Goal: Transaction & Acquisition: Purchase product/service

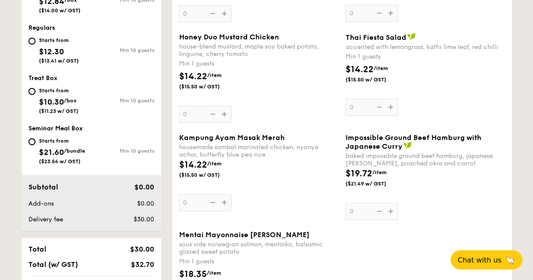
scroll to position [395, 0]
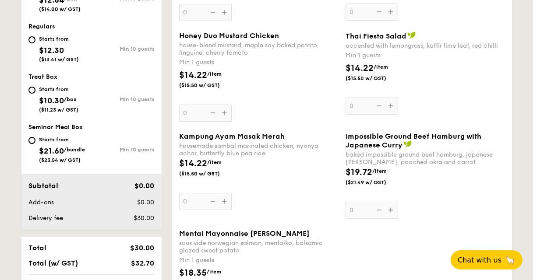
click at [102, 148] on div "Min 10 guests" at bounding box center [123, 150] width 63 height 6
click at [35, 144] on input "Starts from $21.60 /bundle ($23.54 w/ GST) Min 10 guests" at bounding box center [31, 140] width 7 height 7
radio input "true"
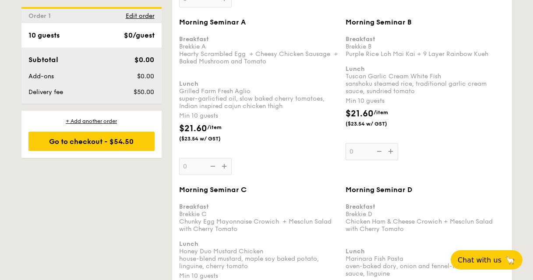
scroll to position [971, 0]
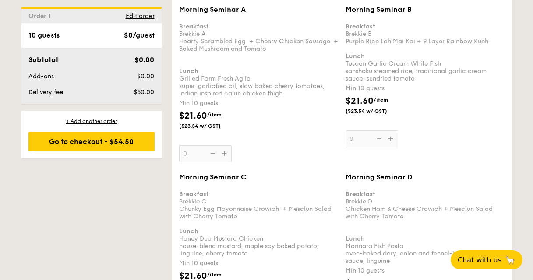
click at [476, 154] on div "Morning Seminar A Breakfast Brekkie A Hearty Scrambled Egg  + Cheesy Chicken Sa…" at bounding box center [342, 89] width 333 height 168
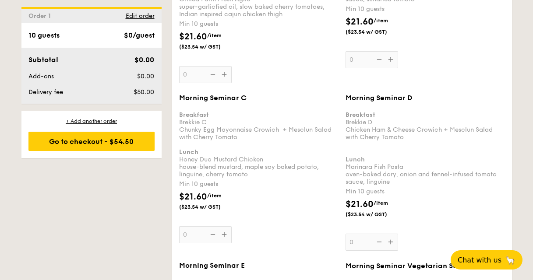
scroll to position [1056, 0]
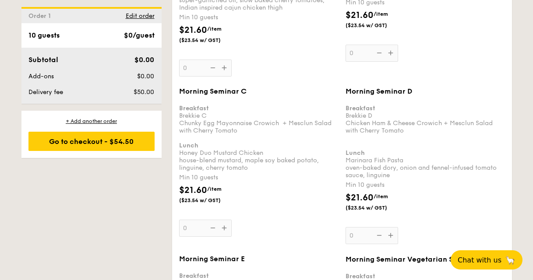
click at [498, 199] on div "$21.60 /item ($23.54 w/ GST)" at bounding box center [425, 206] width 166 height 31
click at [398, 227] on input "0" at bounding box center [372, 235] width 53 height 17
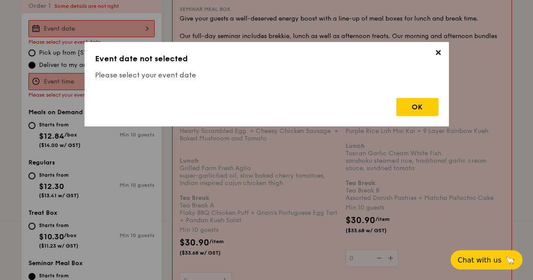
scroll to position [259, 0]
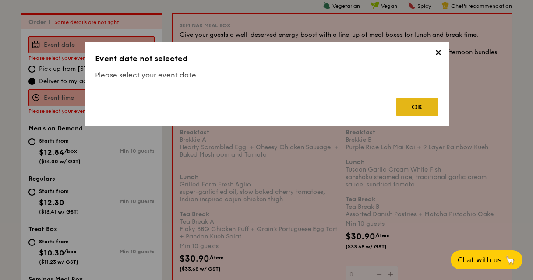
click at [419, 114] on div "OK" at bounding box center [417, 107] width 42 height 18
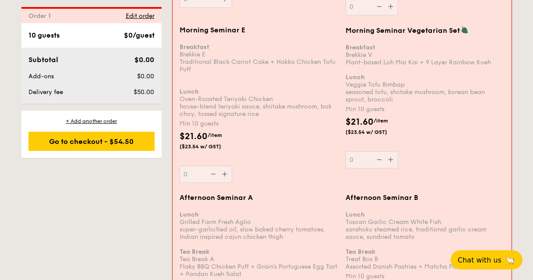
scroll to position [1248, 0]
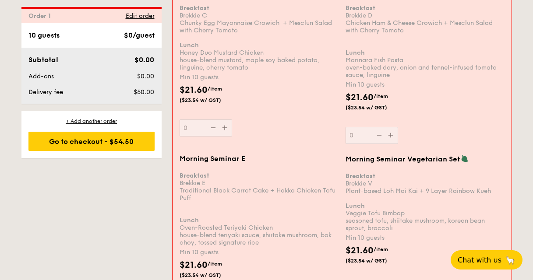
scroll to position [1159, 0]
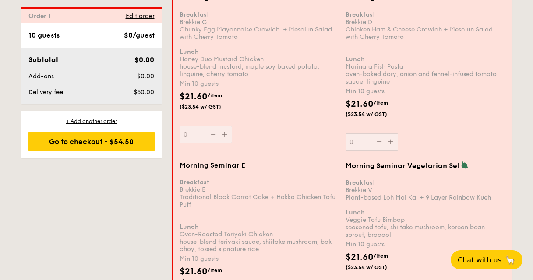
click at [448, 180] on div "Breakfast Brekkie V Plant-based Loh Mai Kai + 9 Layer Rainbow Kueh Lunch Veggie…" at bounding box center [425, 205] width 159 height 67
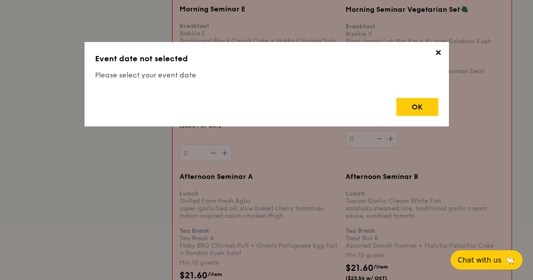
scroll to position [259, 0]
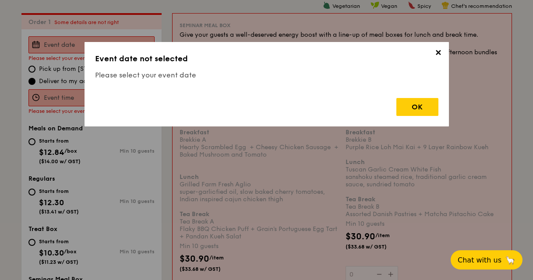
click at [436, 52] on span "✕" at bounding box center [438, 54] width 12 height 12
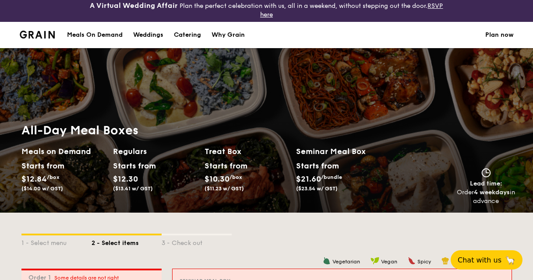
scroll to position [0, 0]
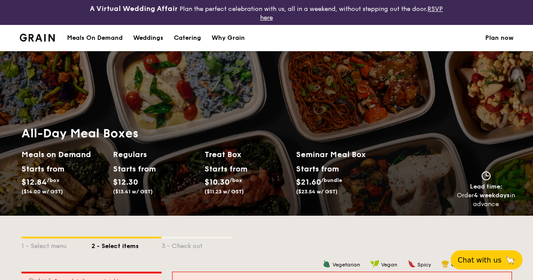
drag, startPoint x: 122, startPoint y: 181, endPoint x: 136, endPoint y: 187, distance: 15.3
click at [136, 187] on div "Starts from $12.30 ($13.41 w/ GST)" at bounding box center [132, 178] width 39 height 32
click at [133, 185] on span "$12.30" at bounding box center [125, 182] width 25 height 10
click at [132, 185] on span "$12.30" at bounding box center [125, 182] width 25 height 10
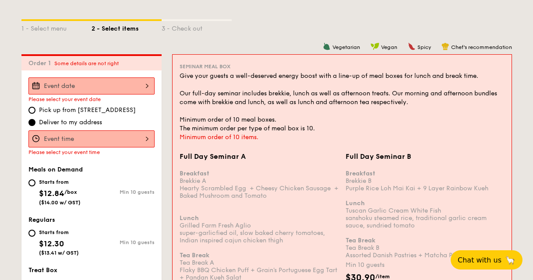
scroll to position [265, 0]
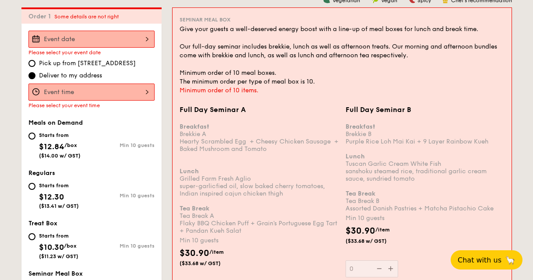
click at [30, 190] on div "Starts from $12.30 ($13.41 w/ GST)" at bounding box center [59, 194] width 63 height 29
click at [30, 190] on input "Starts from $12.30 ($13.41 w/ GST) Min 10 guests" at bounding box center [31, 186] width 7 height 7
radio input "true"
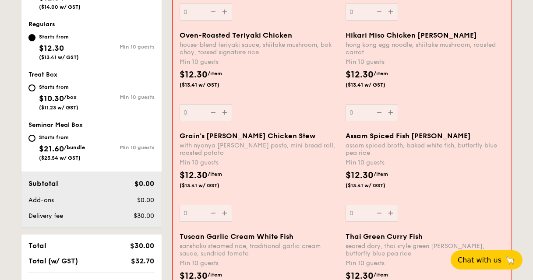
scroll to position [395, 0]
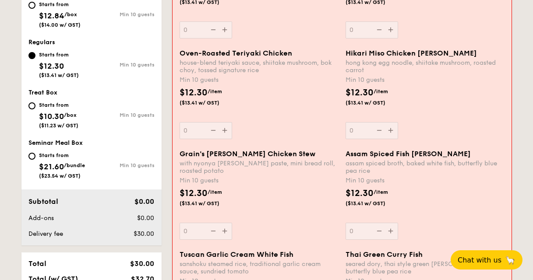
click at [474, 198] on div "$12.30 /item ($13.41 w/ GST)" at bounding box center [425, 202] width 166 height 31
click at [398, 223] on input "0" at bounding box center [372, 231] width 53 height 17
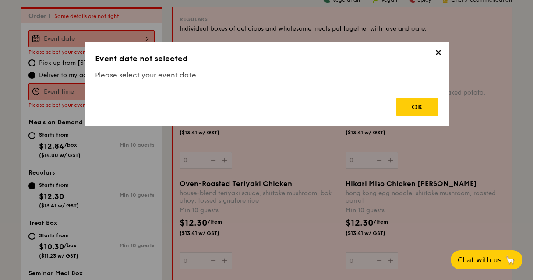
scroll to position [259, 0]
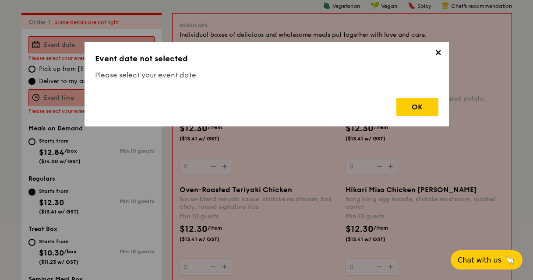
click at [438, 51] on span "✕" at bounding box center [438, 54] width 12 height 12
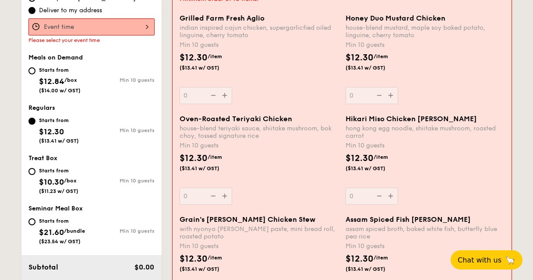
scroll to position [346, 0]
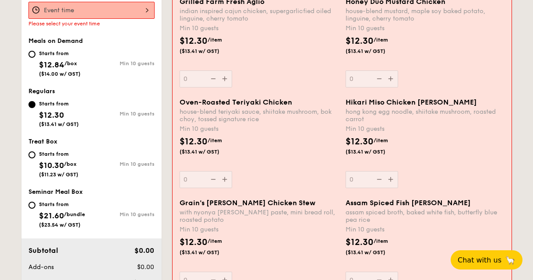
click at [303, 211] on div "with nyonya [PERSON_NAME] paste, mini bread roll, roasted potato" at bounding box center [259, 216] width 159 height 15
click at [232, 272] on input "0" at bounding box center [206, 280] width 53 height 17
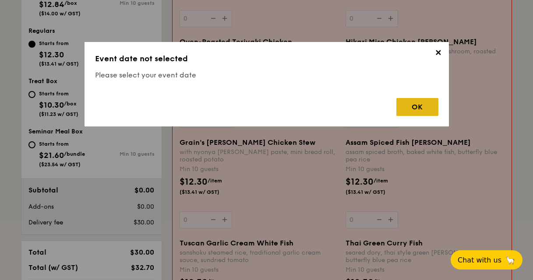
click at [416, 106] on div "OK" at bounding box center [417, 107] width 42 height 18
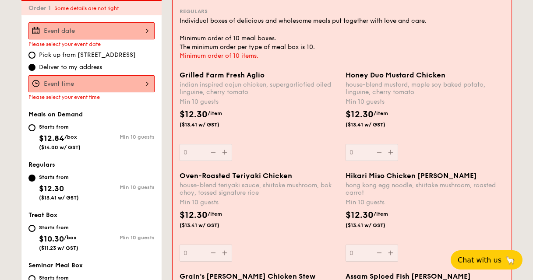
scroll to position [395, 0]
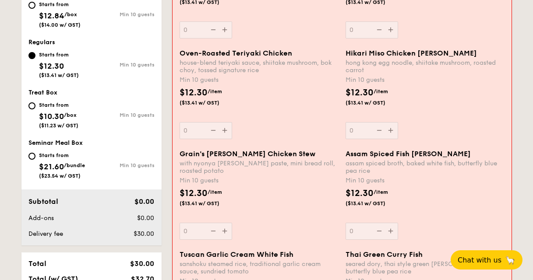
click at [467, 209] on div "$12.30 /item ($13.41 w/ GST)" at bounding box center [425, 202] width 166 height 31
click at [398, 223] on input "0" at bounding box center [372, 231] width 53 height 17
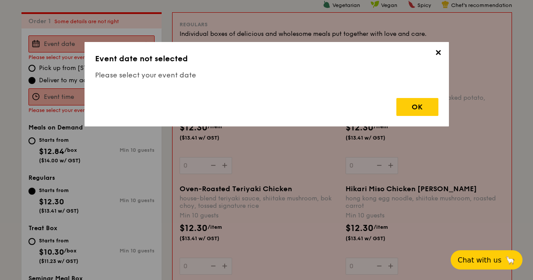
scroll to position [259, 0]
click at [434, 51] on span "✕" at bounding box center [438, 54] width 12 height 12
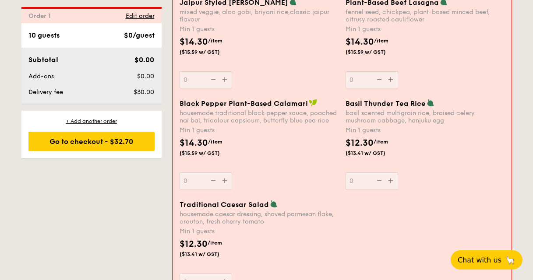
scroll to position [1043, 0]
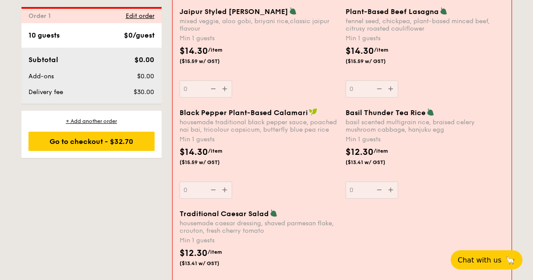
click at [492, 155] on div "$12.30 /item ($13.41 w/ GST)" at bounding box center [425, 161] width 166 height 31
click at [398, 182] on input "0" at bounding box center [372, 190] width 53 height 17
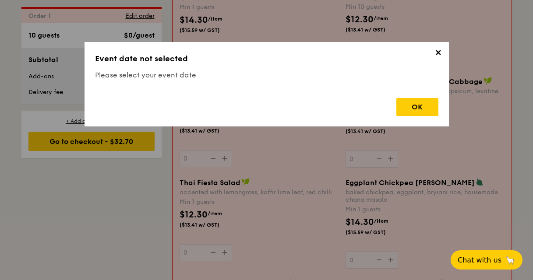
scroll to position [259, 0]
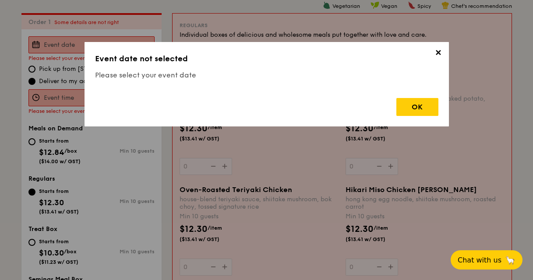
click at [438, 58] on span "✕" at bounding box center [438, 54] width 12 height 12
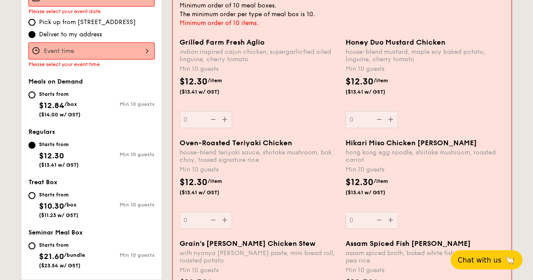
scroll to position [279, 0]
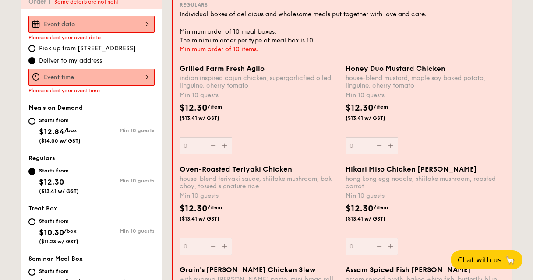
click at [90, 133] on div "Starts from $12.84 /box ($14.00 w/ GST)" at bounding box center [59, 129] width 63 height 29
click at [35, 125] on input "Starts from $12.84 /box ($14.00 w/ GST) Min 10 guests" at bounding box center [31, 121] width 7 height 7
radio input "true"
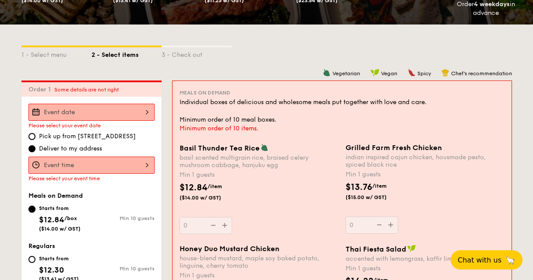
scroll to position [279, 0]
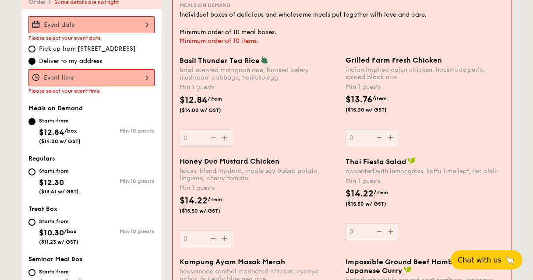
click at [64, 129] on span "$12.84" at bounding box center [51, 132] width 25 height 10
click at [35, 125] on input "Starts from $12.84 /box ($14.00 w/ GST) Min 10 guests" at bounding box center [31, 121] width 7 height 7
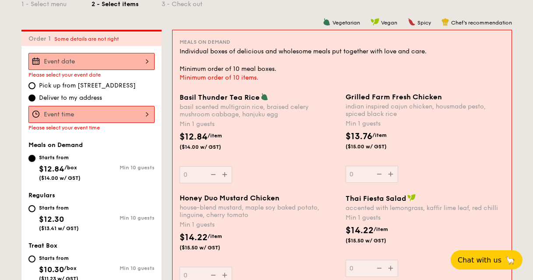
scroll to position [235, 0]
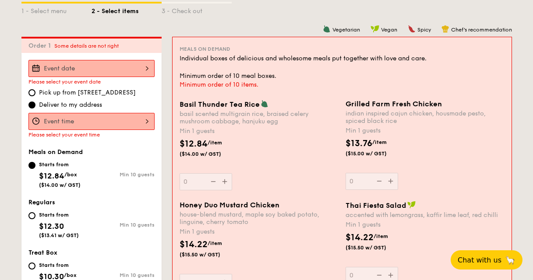
click at [106, 217] on div "Starts from $12.30 ($13.41 w/ GST) Min 10 guests" at bounding box center [91, 224] width 126 height 29
click at [53, 220] on div "Starts from $12.30 ($13.41 w/ GST)" at bounding box center [59, 224] width 40 height 29
click at [35, 219] on input "Starts from $12.30 ($13.41 w/ GST) Min 10 guests" at bounding box center [31, 215] width 7 height 7
radio input "true"
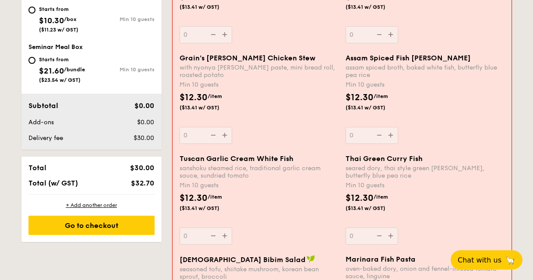
scroll to position [411, 0]
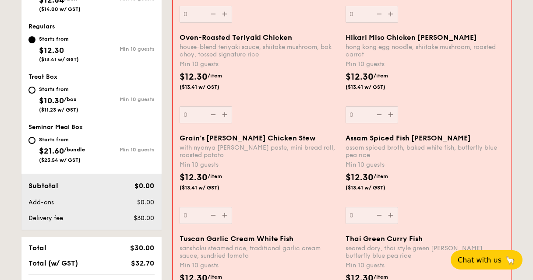
click at [47, 90] on div "Starts from" at bounding box center [58, 89] width 39 height 7
click at [35, 90] on input "Starts from $10.30 /box ($11.23 w/ GST) Min 10 guests" at bounding box center [31, 90] width 7 height 7
radio input "true"
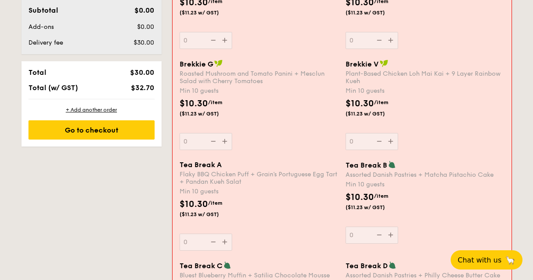
scroll to position [362, 0]
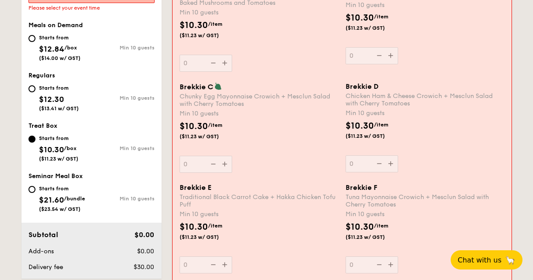
click at [80, 60] on span "($14.00 w/ GST)" at bounding box center [60, 58] width 42 height 6
click at [35, 42] on input "Starts from $12.84 /box ($14.00 w/ GST) Min 10 guests" at bounding box center [31, 38] width 7 height 7
radio input "true"
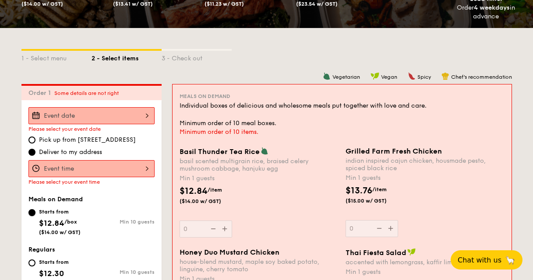
scroll to position [218, 0]
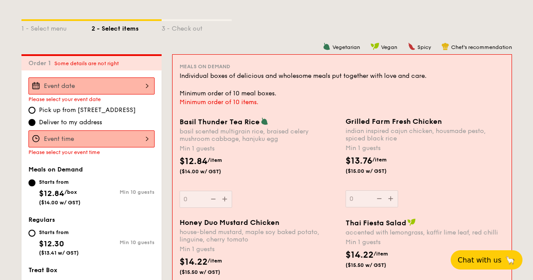
click at [76, 240] on div "Starts from $12.30 ($13.41 w/ GST)" at bounding box center [59, 241] width 40 height 29
click at [35, 237] on input "Starts from $12.30 ($13.41 w/ GST) Min 10 guests" at bounding box center [31, 233] width 7 height 7
radio input "true"
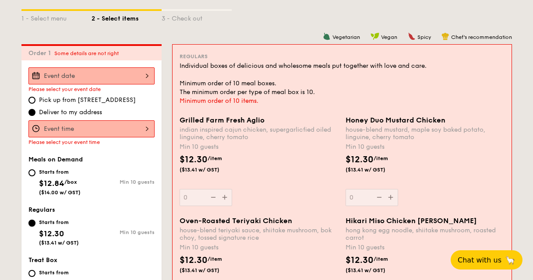
scroll to position [229, 0]
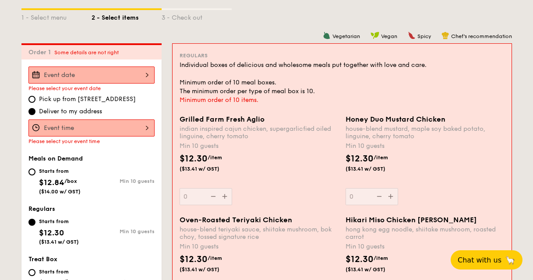
click at [114, 179] on div "Min 10 guests" at bounding box center [123, 181] width 63 height 6
click at [35, 176] on input "Starts from $12.84 /box ($14.00 w/ GST) Min 10 guests" at bounding box center [31, 172] width 7 height 7
radio input "true"
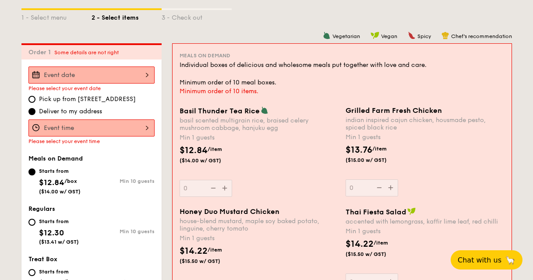
drag, startPoint x: 182, startPoint y: 120, endPoint x: 271, endPoint y: 144, distance: 92.1
click at [270, 143] on div "Basil Thunder Tea [PERSON_NAME] scented multigrain rice, braised celery mushroo…" at bounding box center [259, 151] width 159 height 91
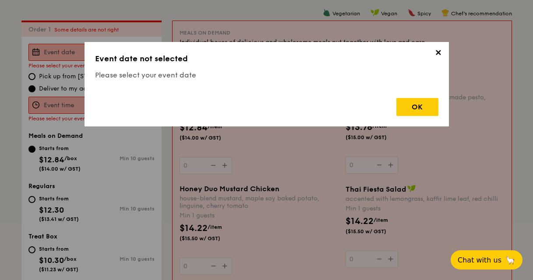
scroll to position [259, 0]
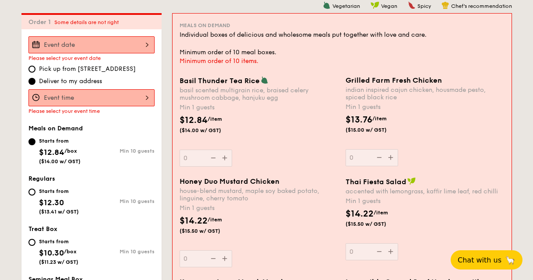
click at [81, 206] on div "Starts from $12.30 ($13.41 w/ GST)" at bounding box center [59, 200] width 63 height 29
click at [35, 196] on input "Starts from $12.30 ($13.41 w/ GST) Min 10 guests" at bounding box center [31, 192] width 7 height 7
radio input "true"
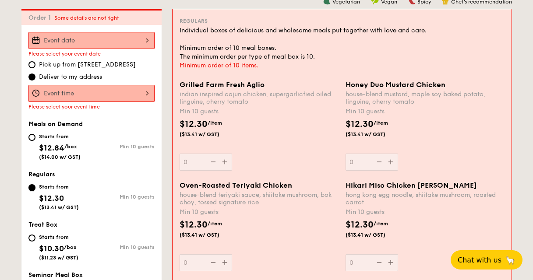
scroll to position [261, 0]
